Goal: Information Seeking & Learning: Learn about a topic

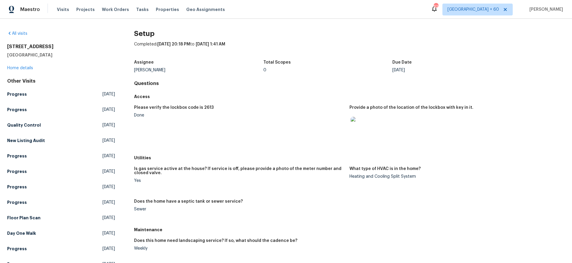
scroll to position [142, 0]
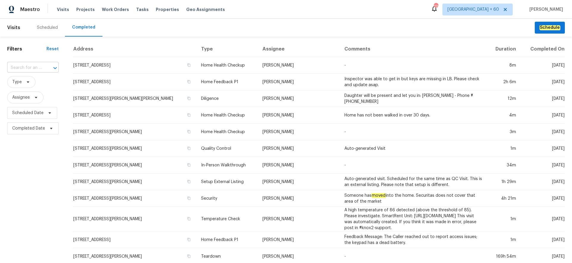
click at [24, 65] on input "text" at bounding box center [24, 67] width 35 height 9
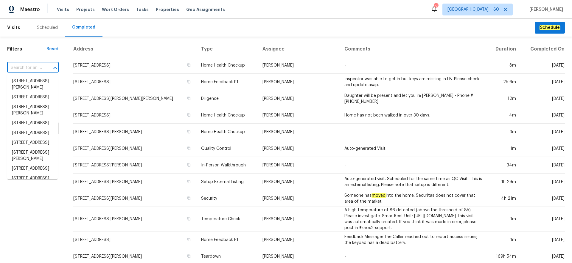
paste input "[STREET_ADDRESS]"
type input "[STREET_ADDRESS]"
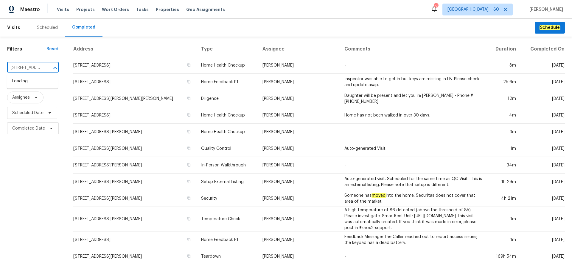
scroll to position [0, 58]
click at [38, 82] on li "[STREET_ADDRESS]" at bounding box center [32, 82] width 51 height 10
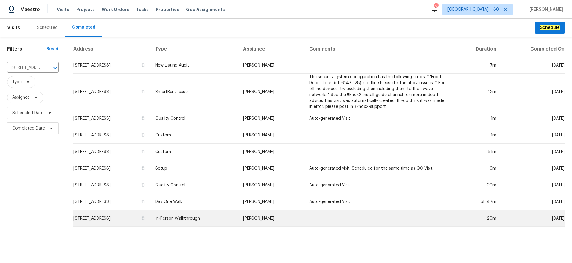
click at [234, 219] on td "In-Person Walkthrough" at bounding box center [194, 218] width 88 height 17
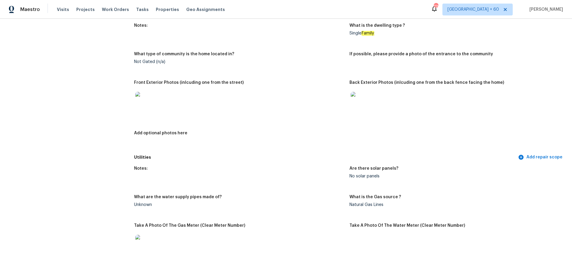
scroll to position [225, 0]
click at [364, 91] on img at bounding box center [359, 100] width 19 height 19
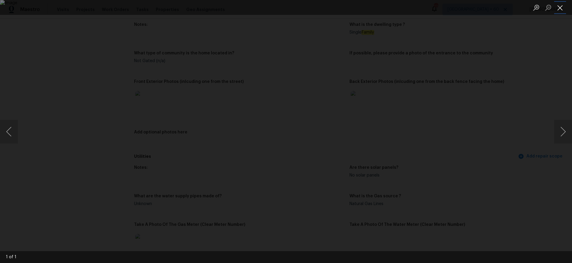
click at [557, 10] on button "Close lightbox" at bounding box center [560, 7] width 12 height 10
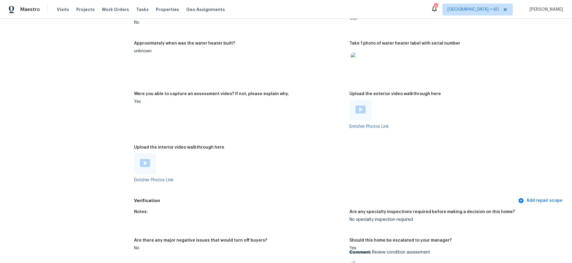
scroll to position [1150, 0]
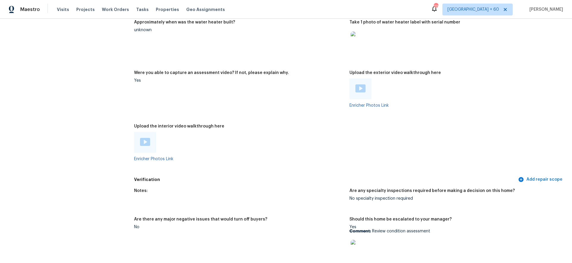
click at [358, 88] on img at bounding box center [360, 89] width 10 height 8
